Goal: Task Accomplishment & Management: Manage account settings

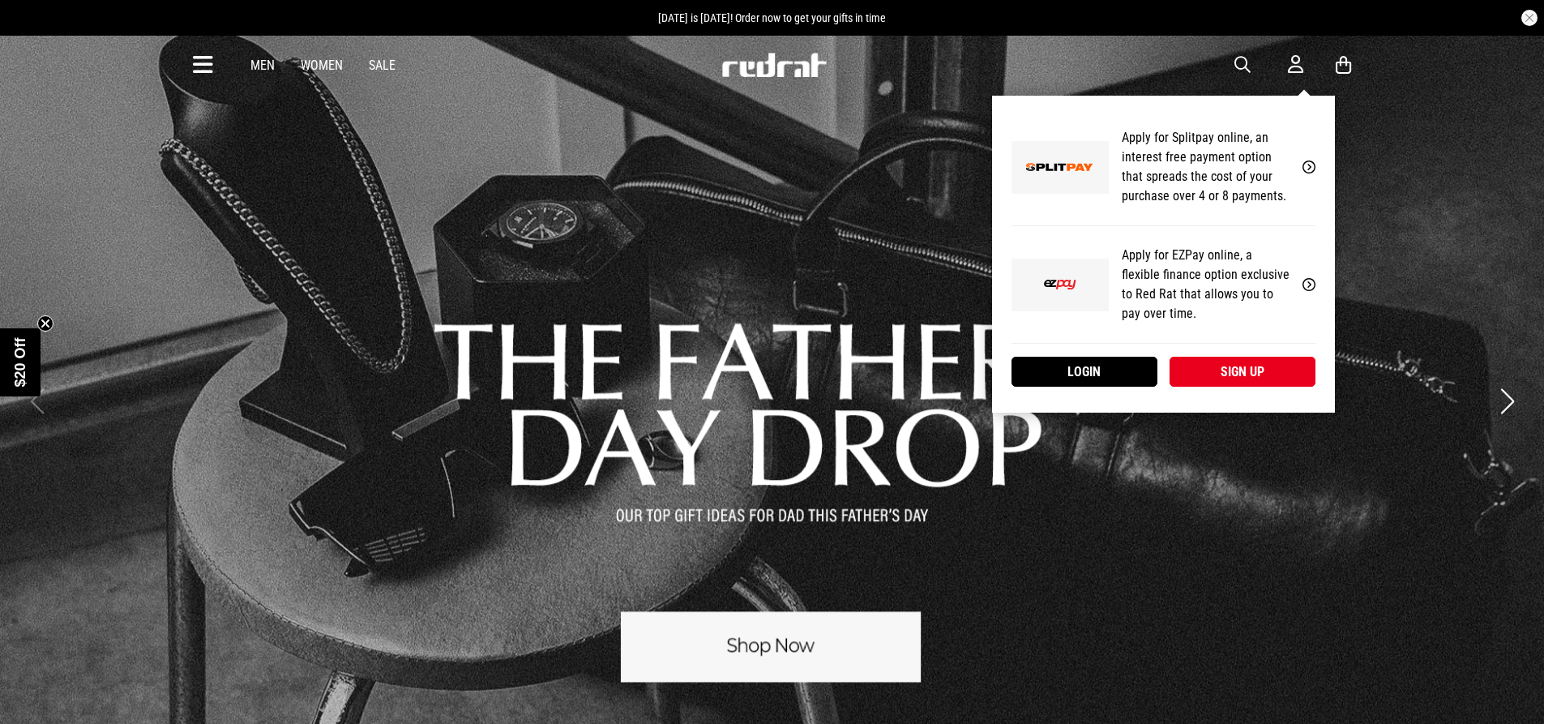
click at [1288, 59] on icon at bounding box center [1295, 64] width 15 height 20
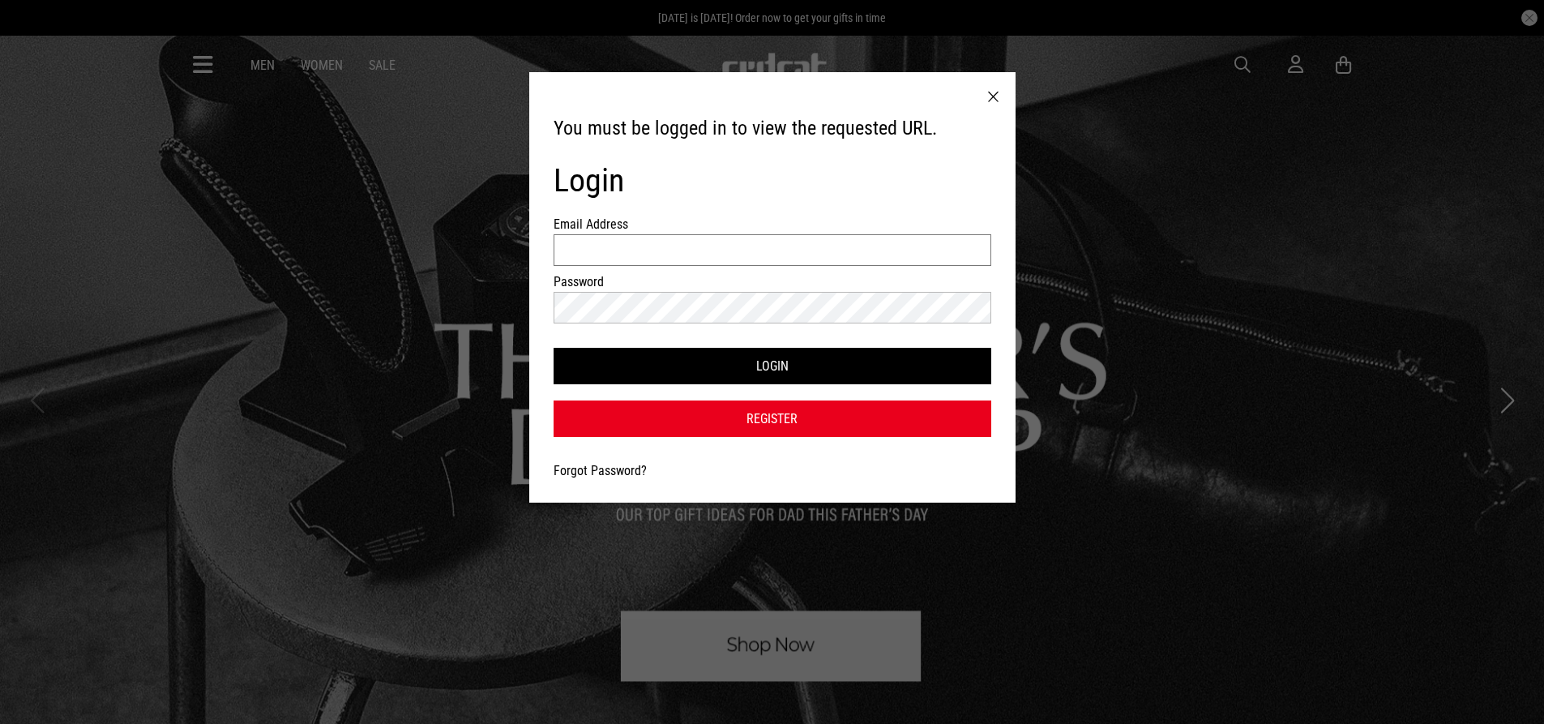
click at [683, 257] on input "Email Address" at bounding box center [773, 250] width 438 height 32
click at [984, 100] on div at bounding box center [993, 97] width 45 height 50
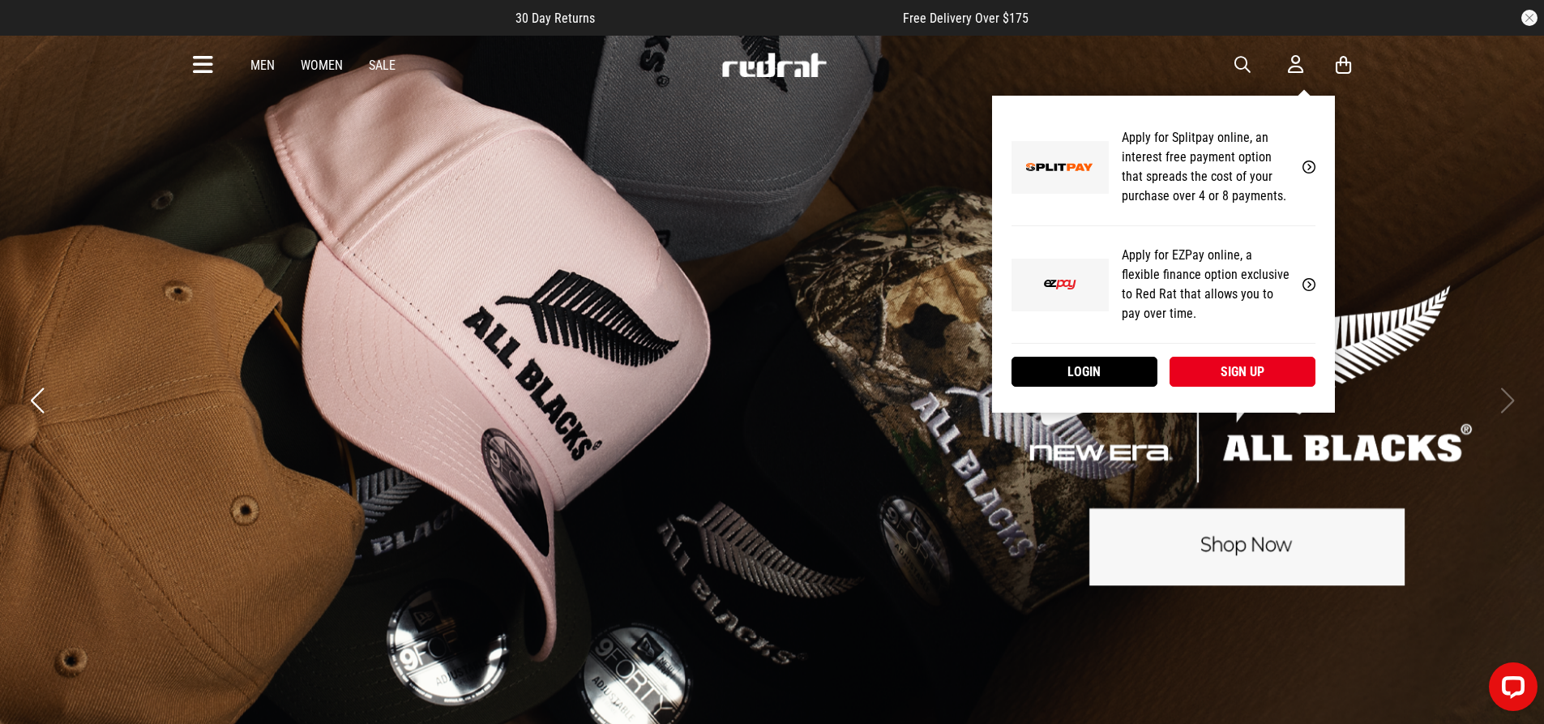
click at [1292, 96] on div "My Account Apply for Splitpay online, an interest free payment option that spre…" at bounding box center [1163, 254] width 343 height 317
